Goal: Information Seeking & Learning: Learn about a topic

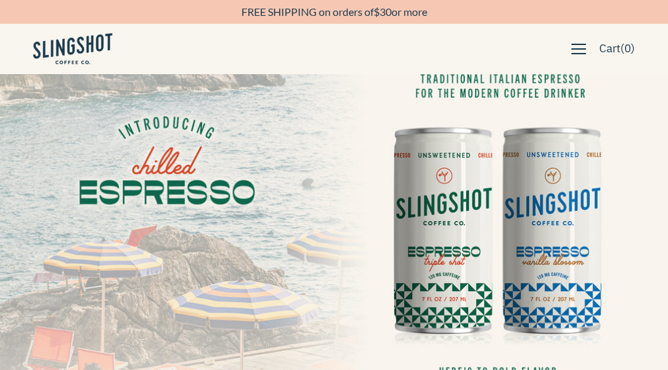
scroll to position [66, 0]
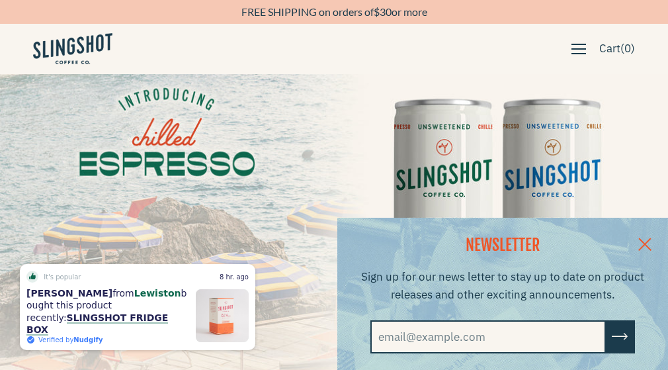
click at [657, 243] on link at bounding box center [645, 243] width 46 height 51
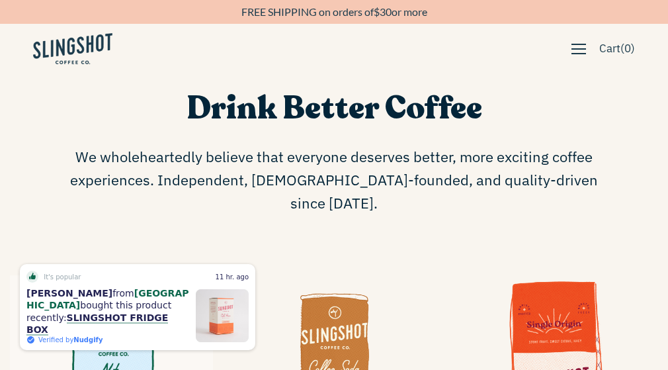
scroll to position [397, 0]
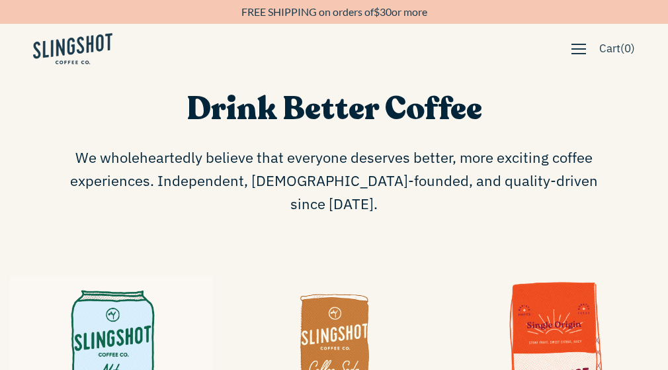
click at [355, 171] on span "We wholeheartedly believe that everyone deserves better, more exciting coffee e…" at bounding box center [334, 180] width 542 height 70
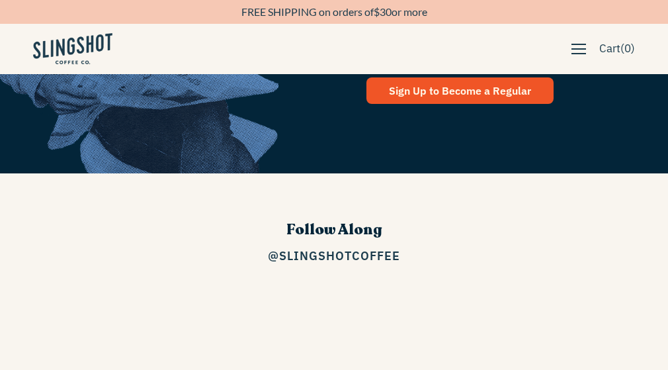
scroll to position [1719, 0]
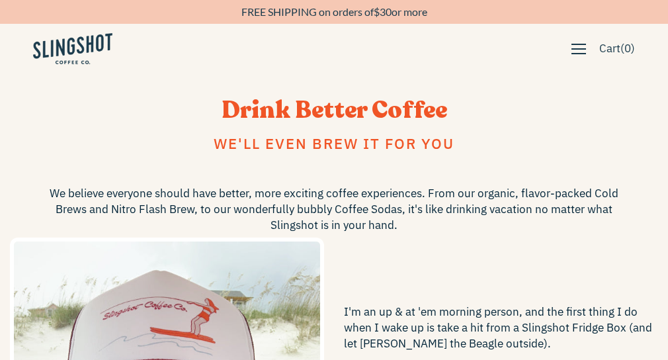
click at [270, 134] on span "We'll even brew it for you" at bounding box center [334, 143] width 241 height 19
click at [292, 185] on span "We believe everyone should have better, more exciting coffee experiences. From …" at bounding box center [333, 209] width 595 height 48
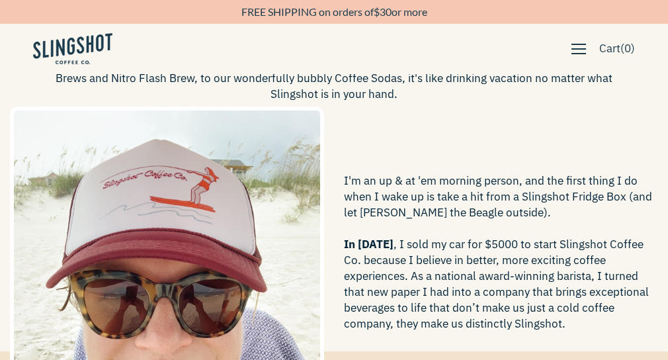
scroll to position [132, 0]
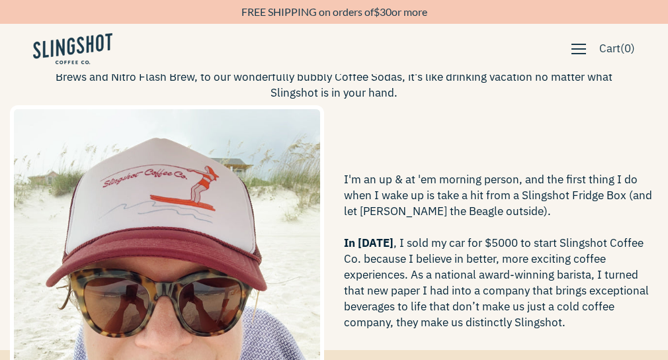
click at [344, 171] on span "I'm an up & at 'em morning person, and the first thing I do when I wake up is t…" at bounding box center [501, 250] width 314 height 159
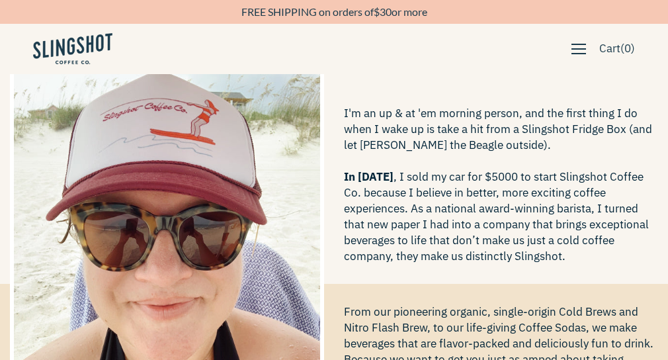
click at [454, 173] on span "I'm an up & at 'em morning person, and the first thing I do when I wake up is t…" at bounding box center [501, 184] width 314 height 159
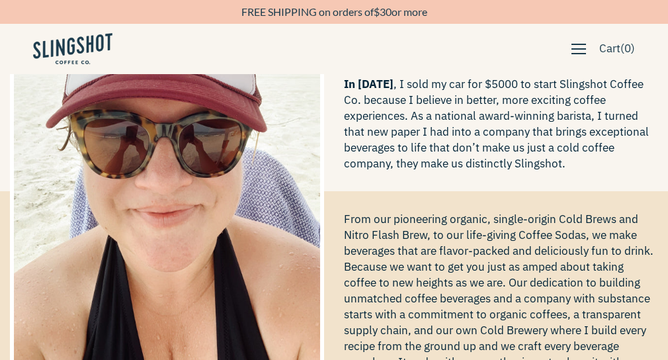
scroll to position [319, 0]
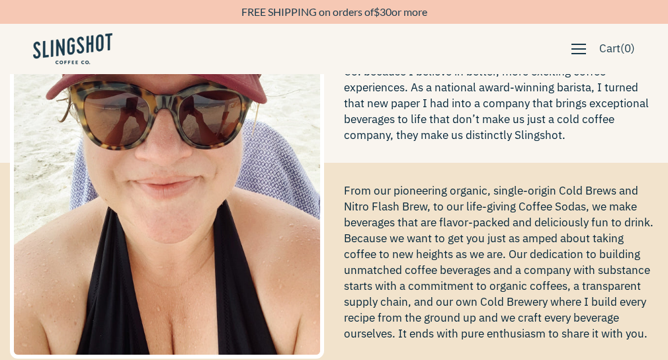
click at [439, 248] on span "From our pioneering organic, single-origin Cold Brews and Nitro Flash Brew, to …" at bounding box center [501, 317] width 314 height 270
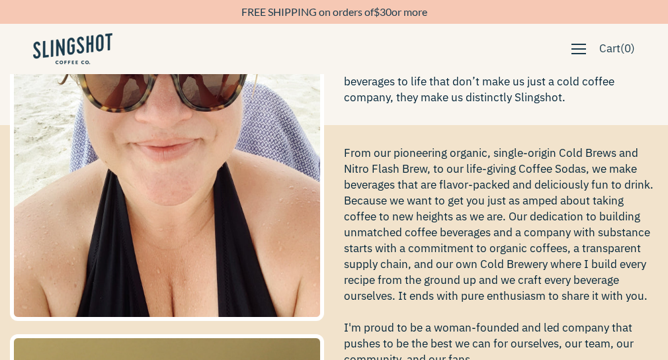
scroll to position [385, 0]
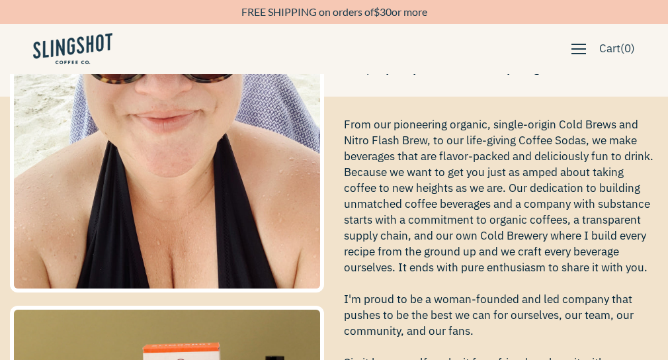
click at [390, 140] on span "From our pioneering organic, single-origin Cold Brews and Nitro Flash Brew, to …" at bounding box center [501, 251] width 314 height 270
click at [410, 184] on span "From our pioneering organic, single-origin Cold Brews and Nitro Flash Brew, to …" at bounding box center [501, 251] width 314 height 270
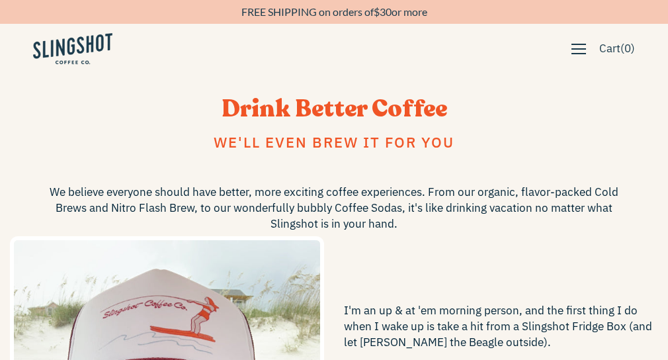
scroll to position [0, 0]
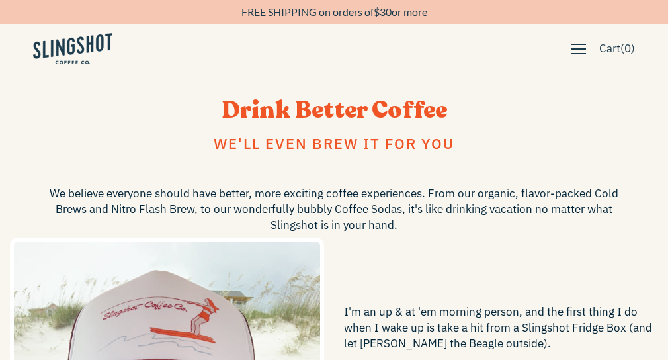
click at [0, 0] on span "Whole Bean" at bounding box center [0, 0] width 0 height 0
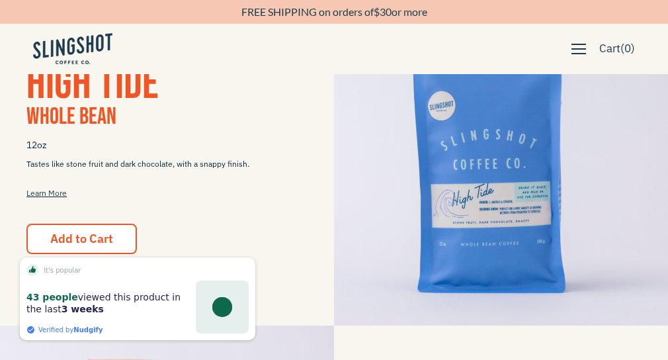
scroll to position [397, 0]
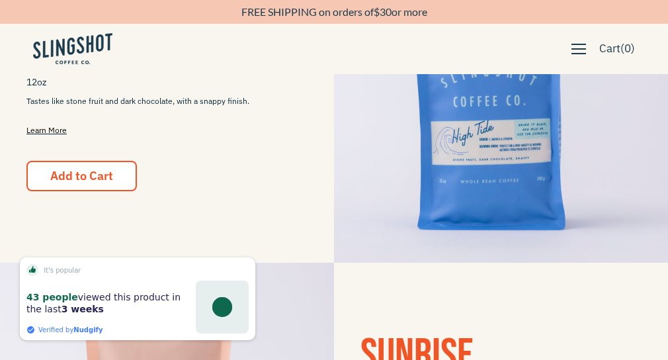
click at [65, 135] on link "Learn More" at bounding box center [46, 130] width 40 height 10
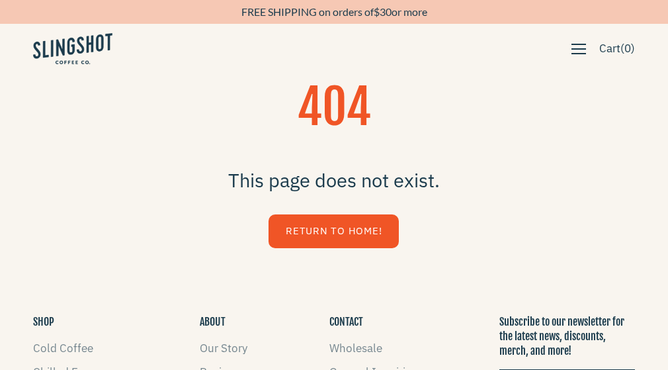
click at [0, 0] on img at bounding box center [0, 0] width 0 height 0
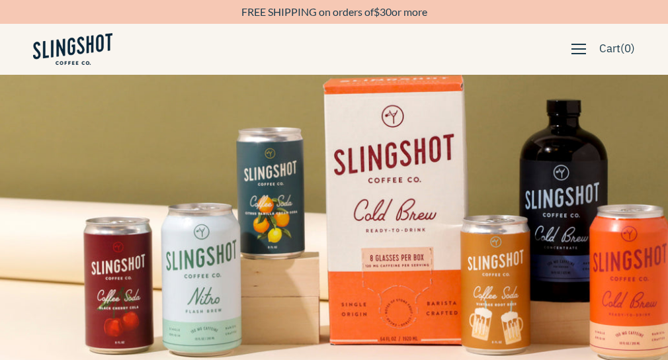
click at [66, 44] on img at bounding box center [72, 49] width 79 height 32
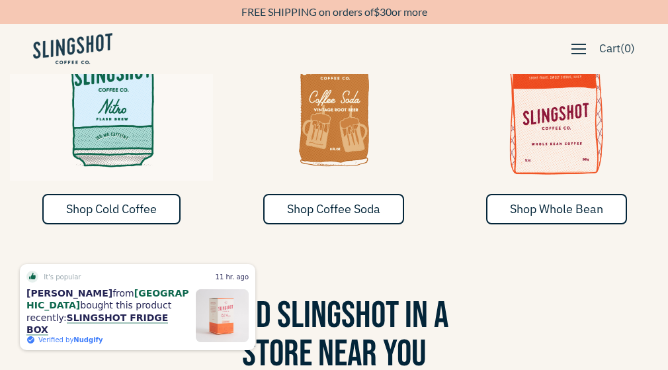
scroll to position [595, 0]
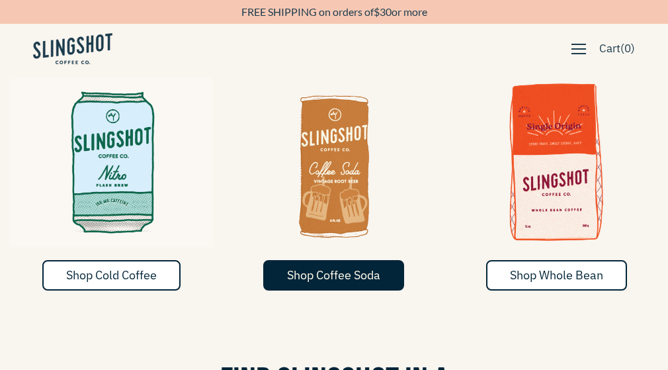
click at [354, 260] on link "Shop Coffee Soda" at bounding box center [333, 275] width 141 height 30
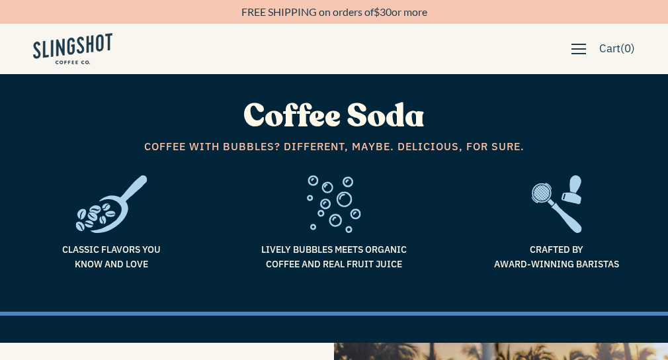
click at [374, 116] on span "Coffee Soda" at bounding box center [333, 116] width 181 height 43
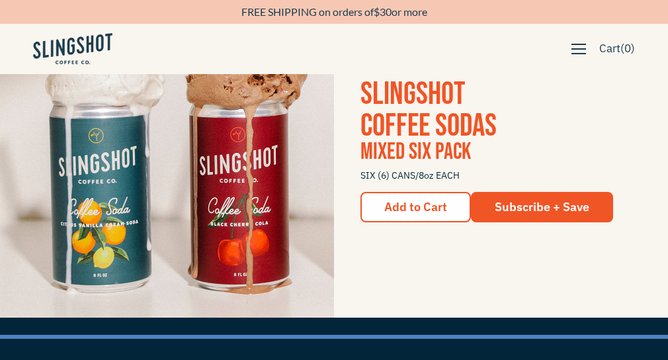
scroll to position [1256, 0]
